Goal: Task Accomplishment & Management: Manage account settings

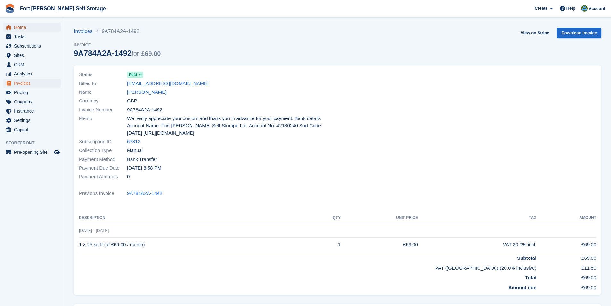
click at [18, 27] on span "Home" at bounding box center [33, 27] width 39 height 9
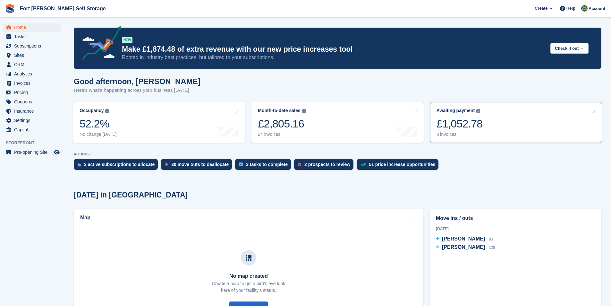
click at [516, 129] on link "Awaiting payment The total outstanding balance on all open invoices. £1,052.78 …" at bounding box center [516, 122] width 172 height 41
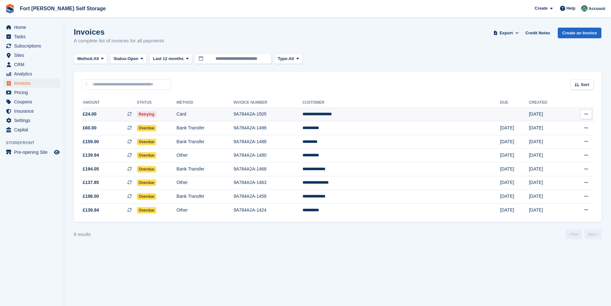
click at [157, 115] on span "Retrying" at bounding box center [147, 114] width 20 height 6
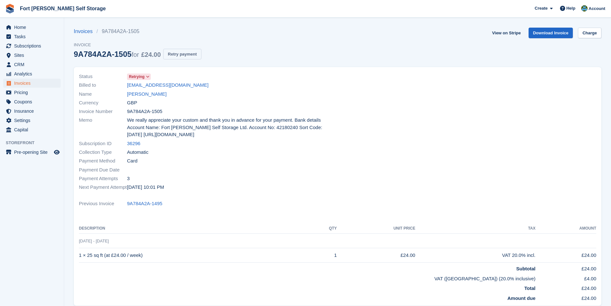
click at [174, 55] on button "Retry payment" at bounding box center [182, 54] width 38 height 11
click at [20, 28] on span "Home" at bounding box center [33, 27] width 39 height 9
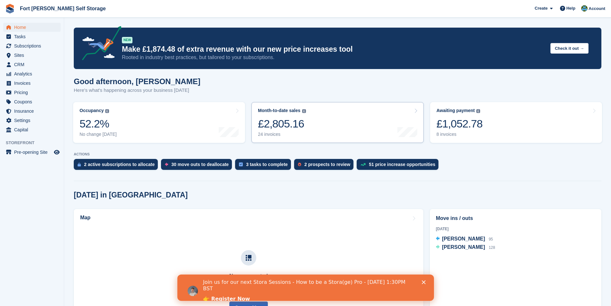
click at [282, 129] on div "£2,805.16" at bounding box center [282, 123] width 48 height 13
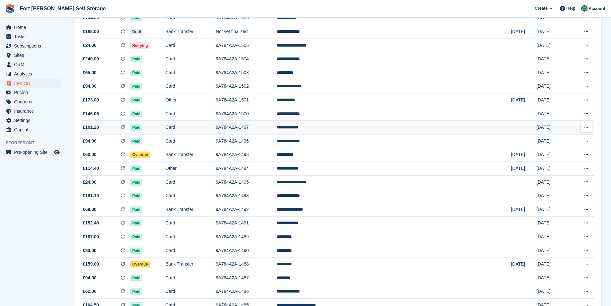
scroll to position [64, 0]
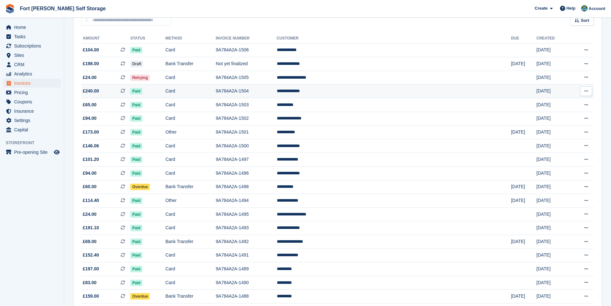
click at [359, 91] on td "**********" at bounding box center [394, 91] width 235 height 14
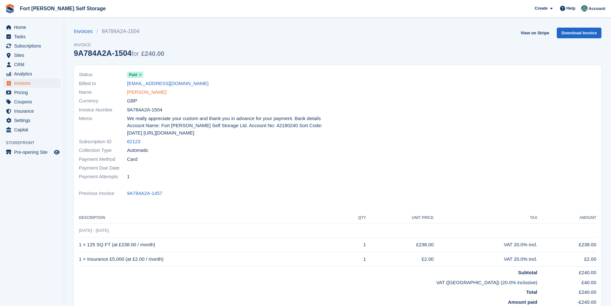
click at [145, 91] on link "[PERSON_NAME]" at bounding box center [146, 92] width 39 height 7
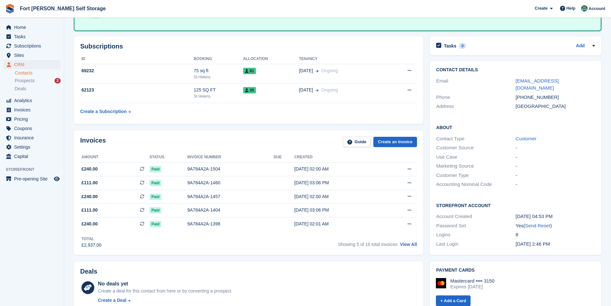
scroll to position [32, 0]
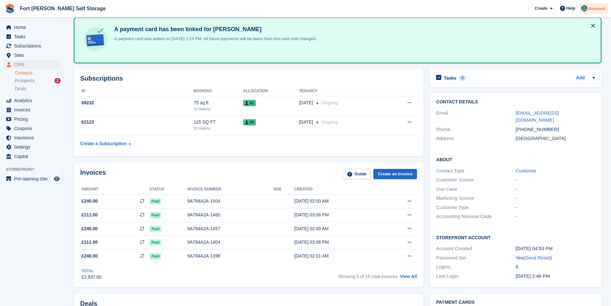
click at [591, 9] on span "Account" at bounding box center [597, 8] width 17 height 6
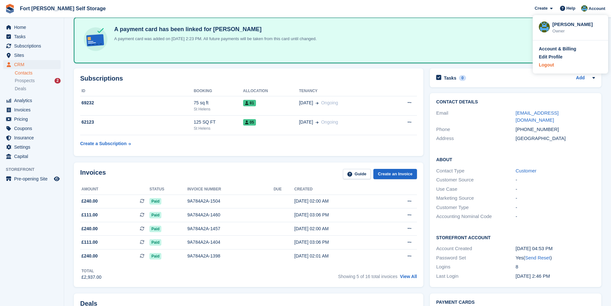
click at [548, 66] on div "Logout" at bounding box center [546, 65] width 15 height 7
